Goal: Task Accomplishment & Management: Use online tool/utility

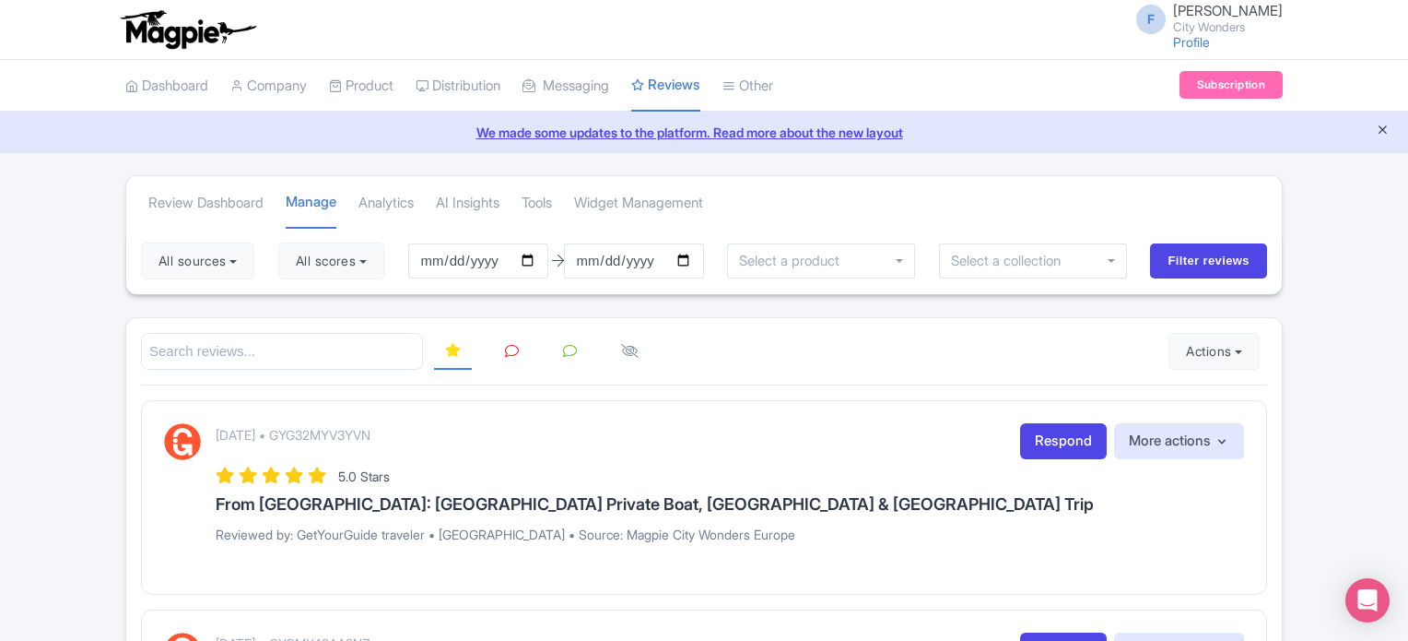
click at [1381, 130] on icon "Close announcement" at bounding box center [1383, 130] width 14 height 14
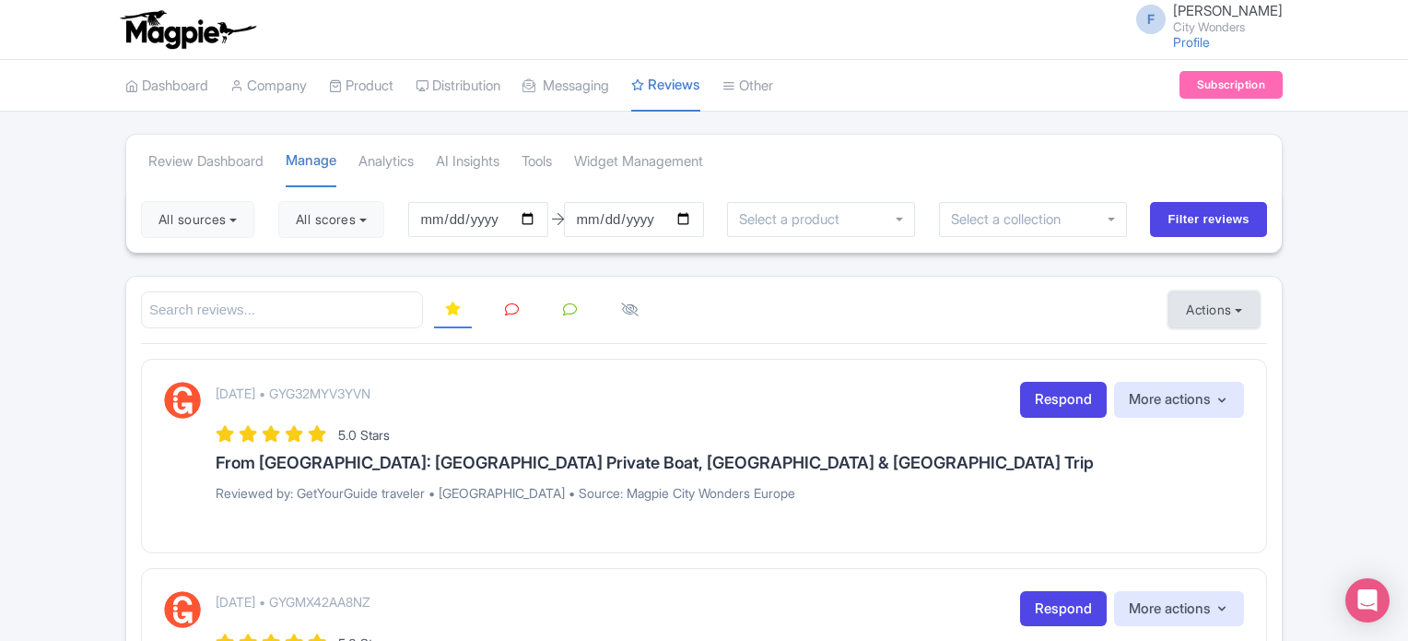
click at [1191, 302] on button "Actions" at bounding box center [1214, 309] width 91 height 37
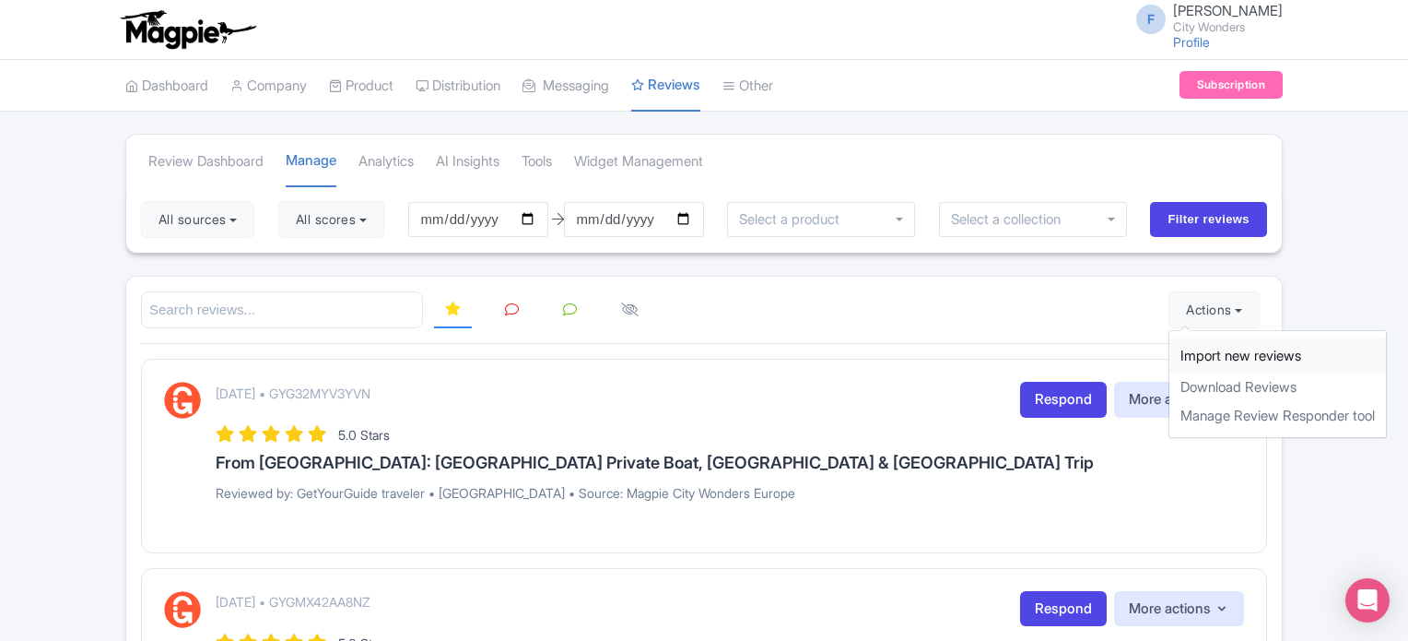
click at [1196, 350] on link "Import new reviews" at bounding box center [1278, 356] width 217 height 36
